Goal: Task Accomplishment & Management: Use online tool/utility

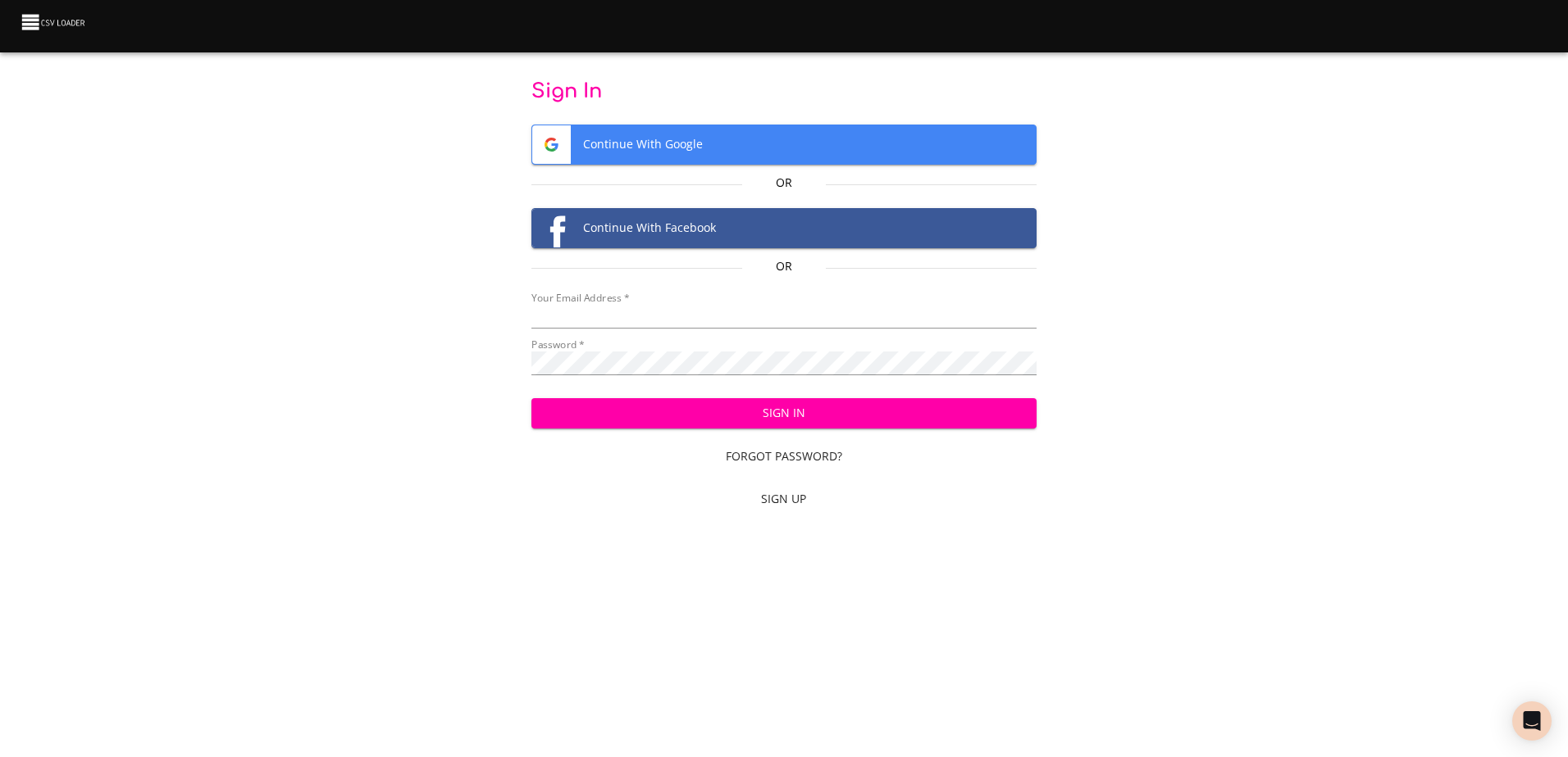
type input "mammothequipment10@gmail.com"
click at [859, 416] on span "Sign In" at bounding box center [784, 413] width 479 height 20
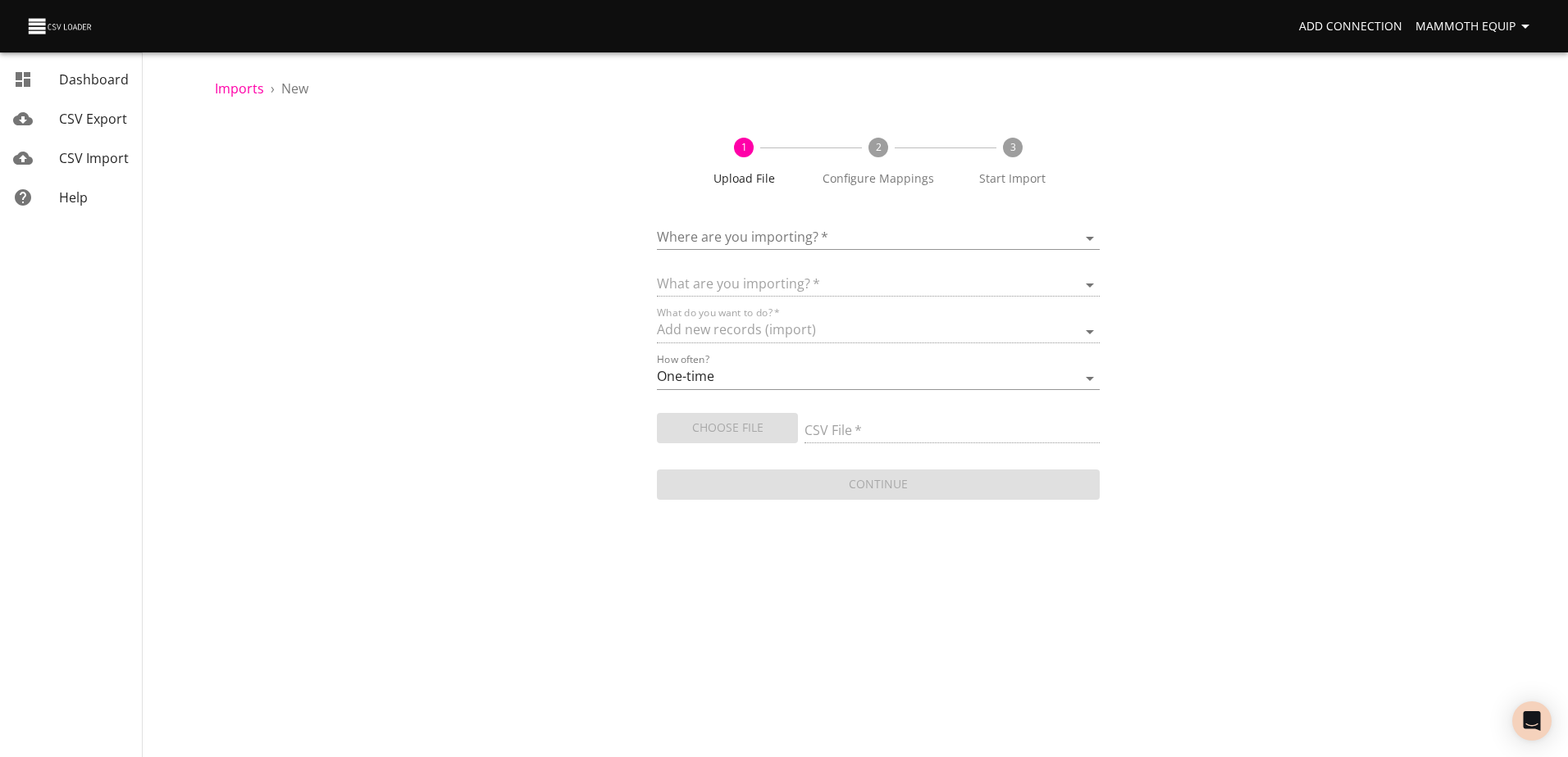
click at [1087, 233] on body "Add Connection Mammoth Equip Dashboard CSV Export CSV Import Help Imports › New…" at bounding box center [784, 378] width 1568 height 757
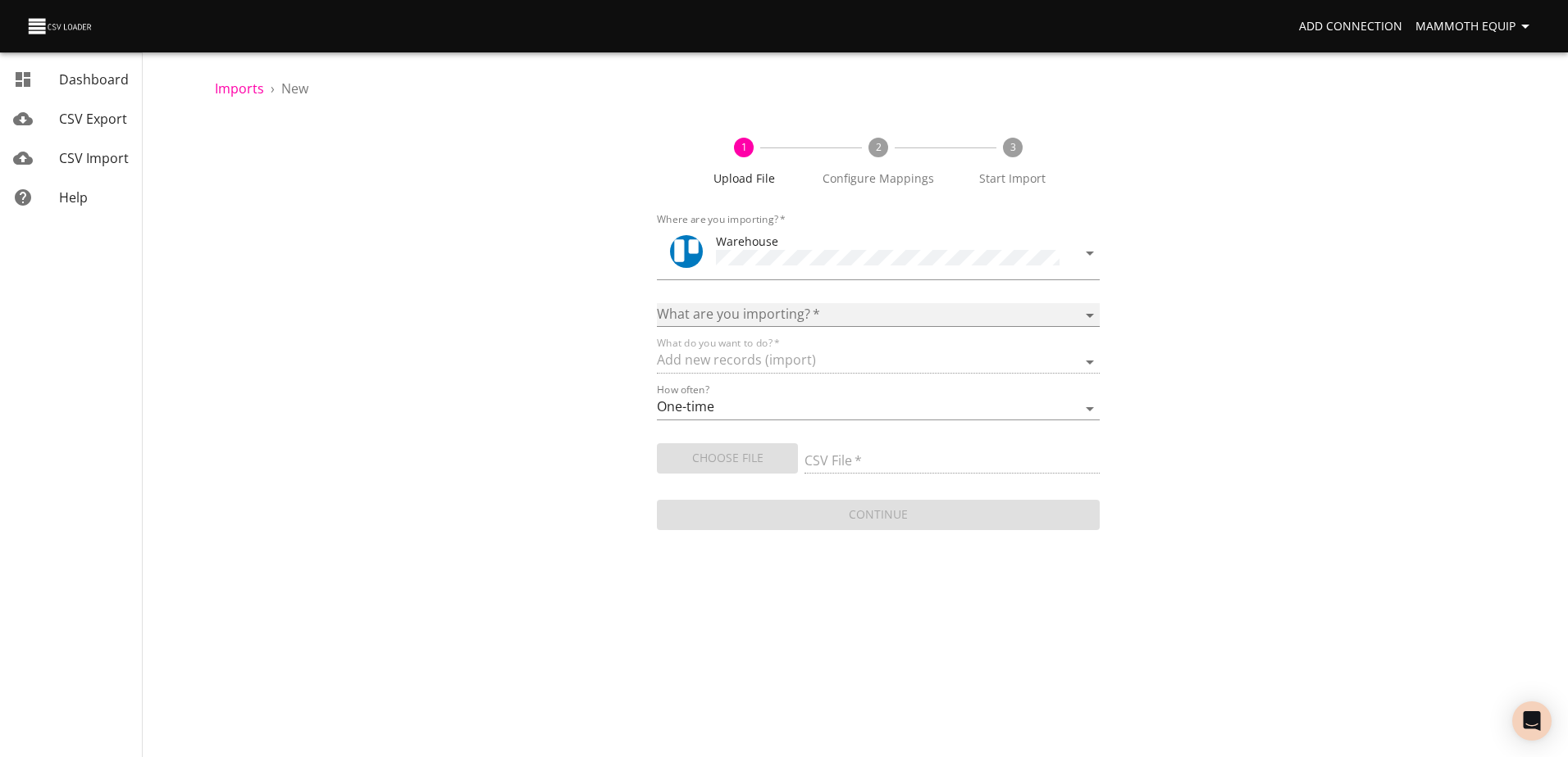
click at [1085, 311] on select "Boards Cards Checkitems Checklists" at bounding box center [878, 314] width 442 height 24
select select "cards"
click at [657, 303] on select "Boards Cards Checkitems Checklists" at bounding box center [878, 314] width 442 height 24
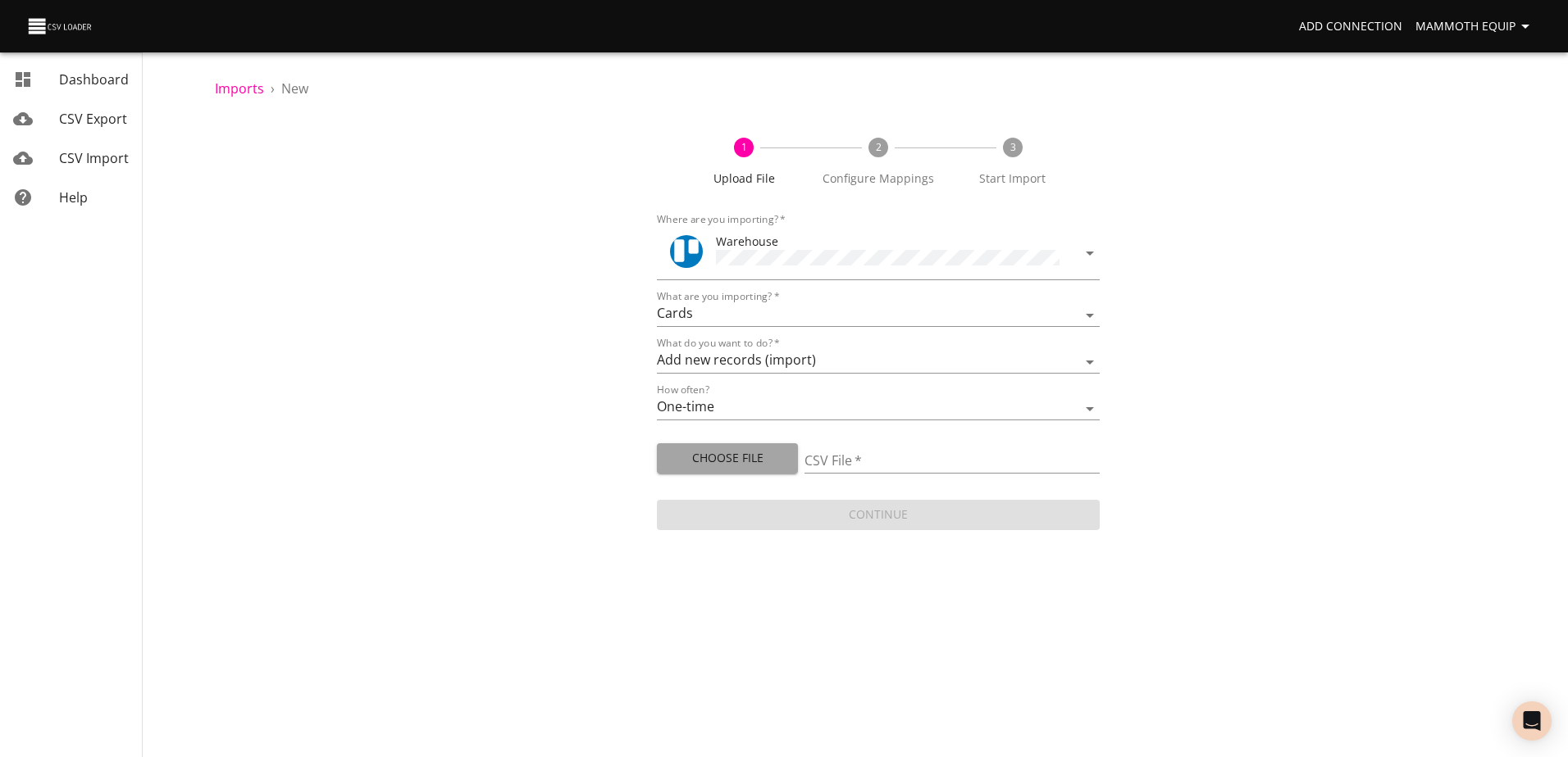
click at [707, 463] on span "Choose File" at bounding box center [727, 458] width 115 height 20
type input "Import1.xlsx"
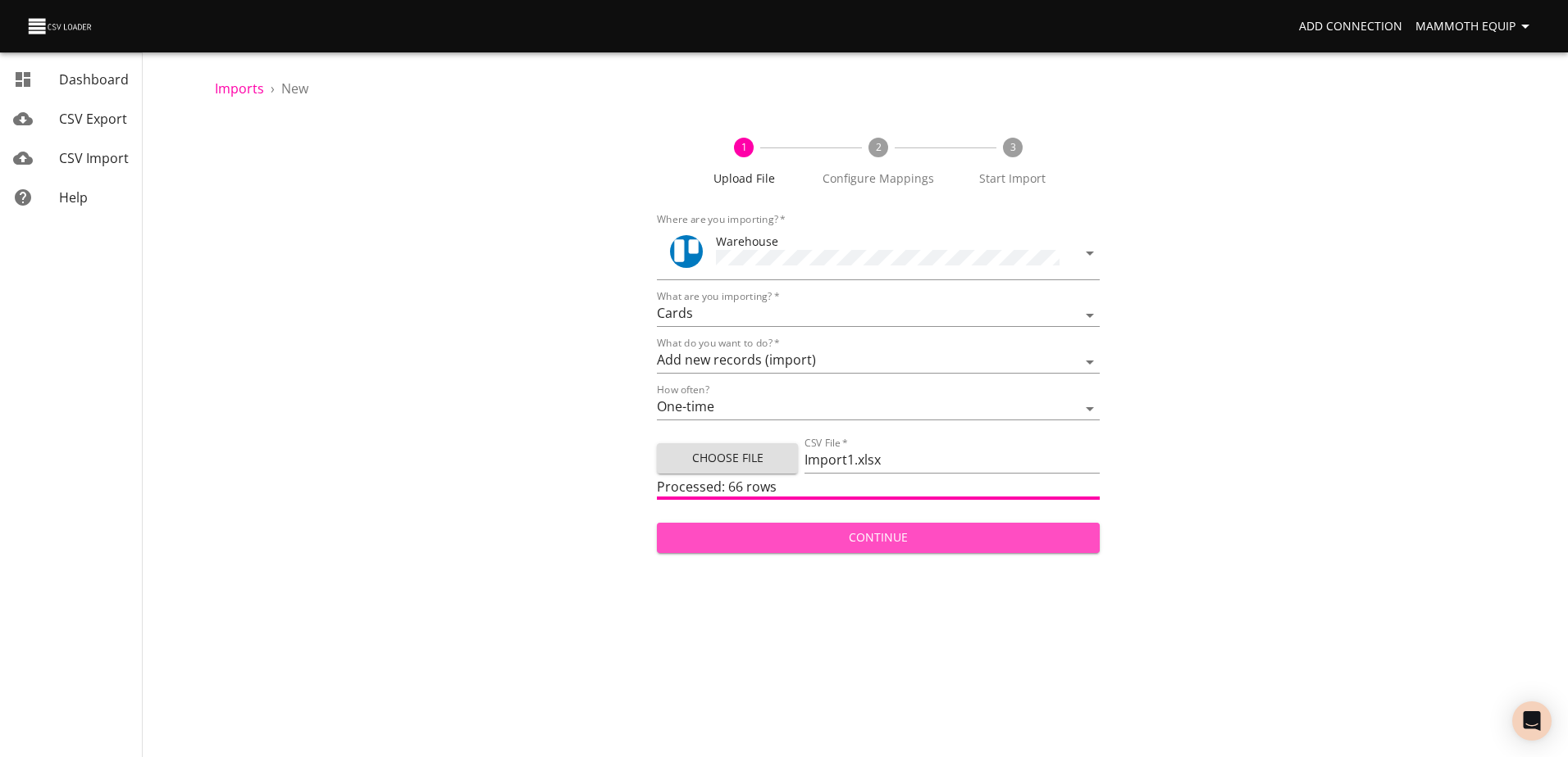
click at [872, 536] on span "Continue" at bounding box center [878, 538] width 415 height 20
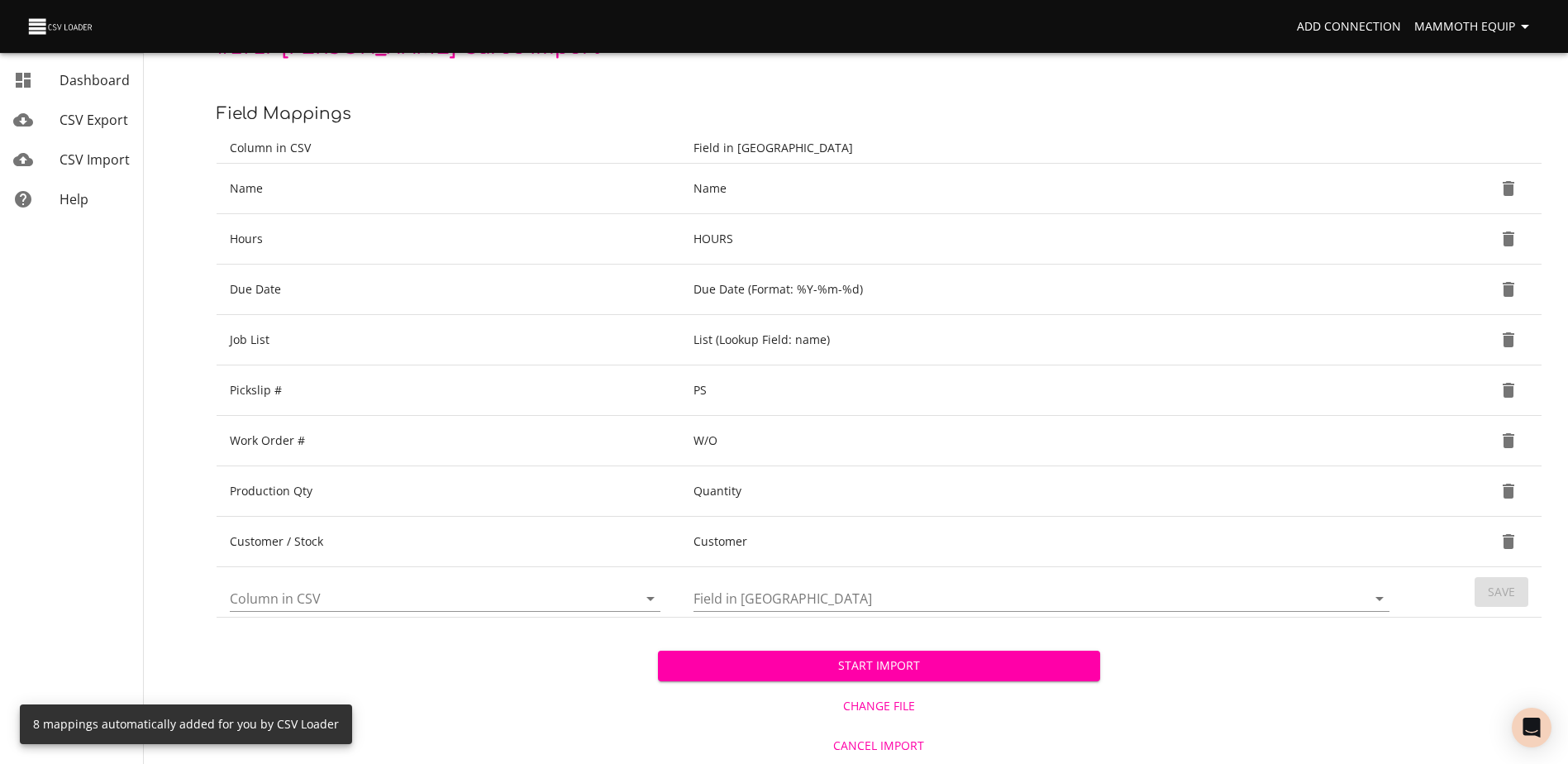
scroll to position [175, 0]
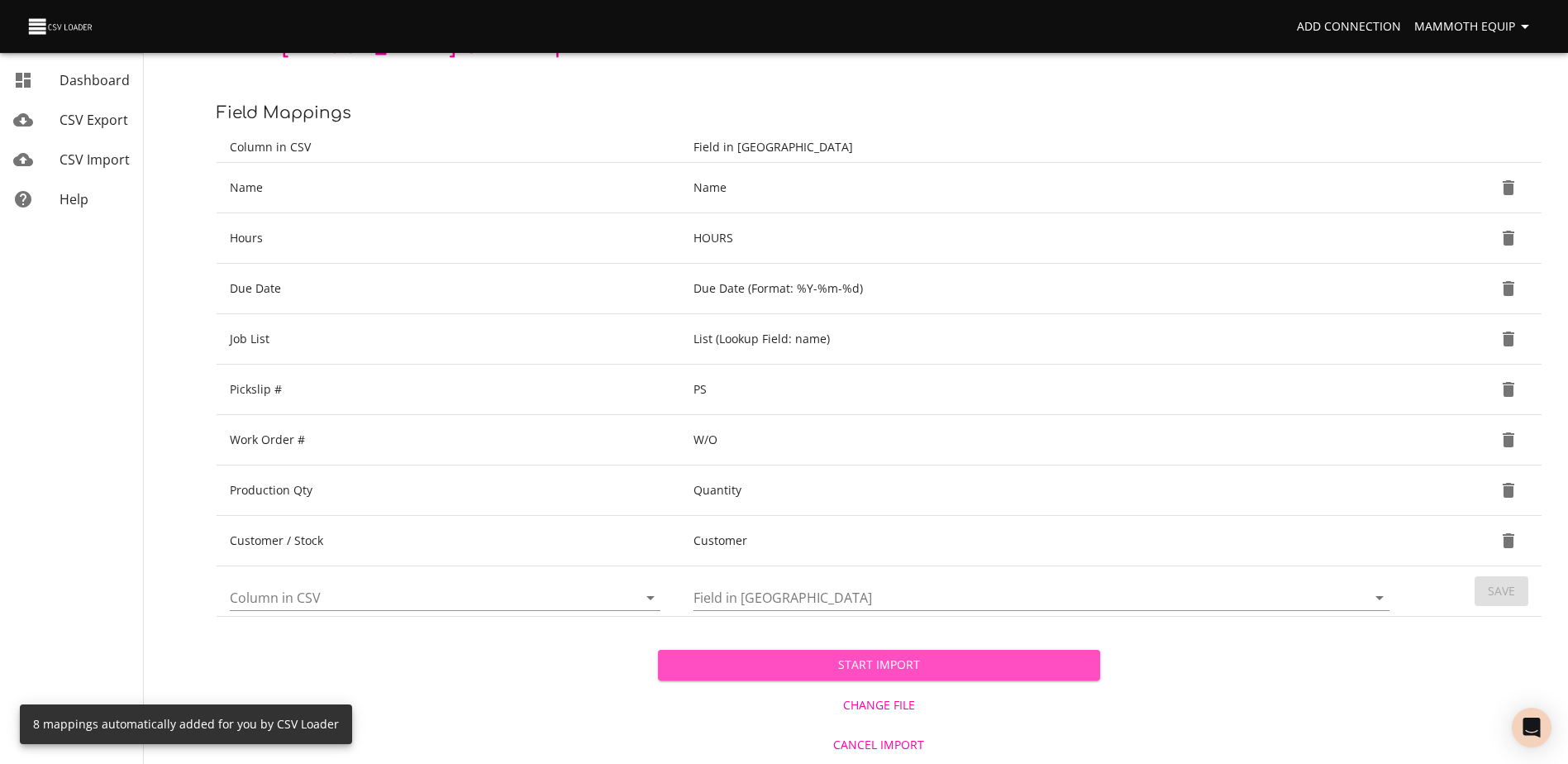
click at [854, 662] on span "Start Import" at bounding box center [878, 665] width 415 height 21
